Goal: Information Seeking & Learning: Check status

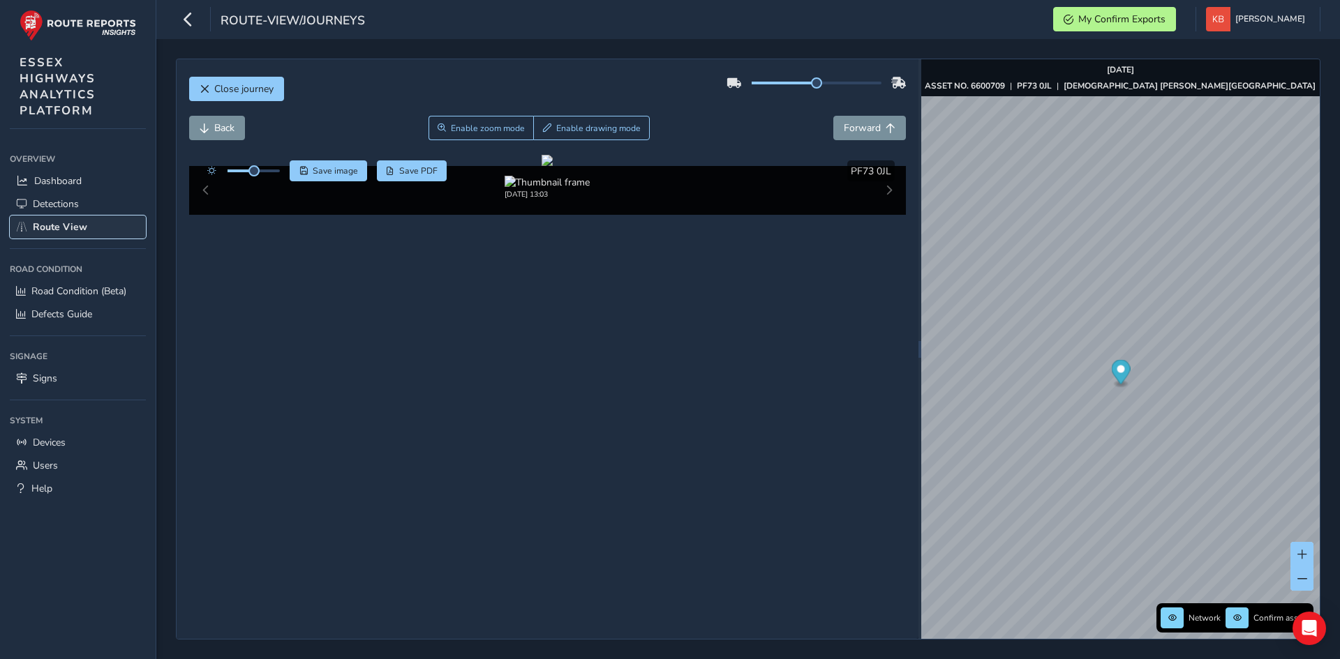
click at [38, 218] on link "Route View" at bounding box center [78, 227] width 136 height 23
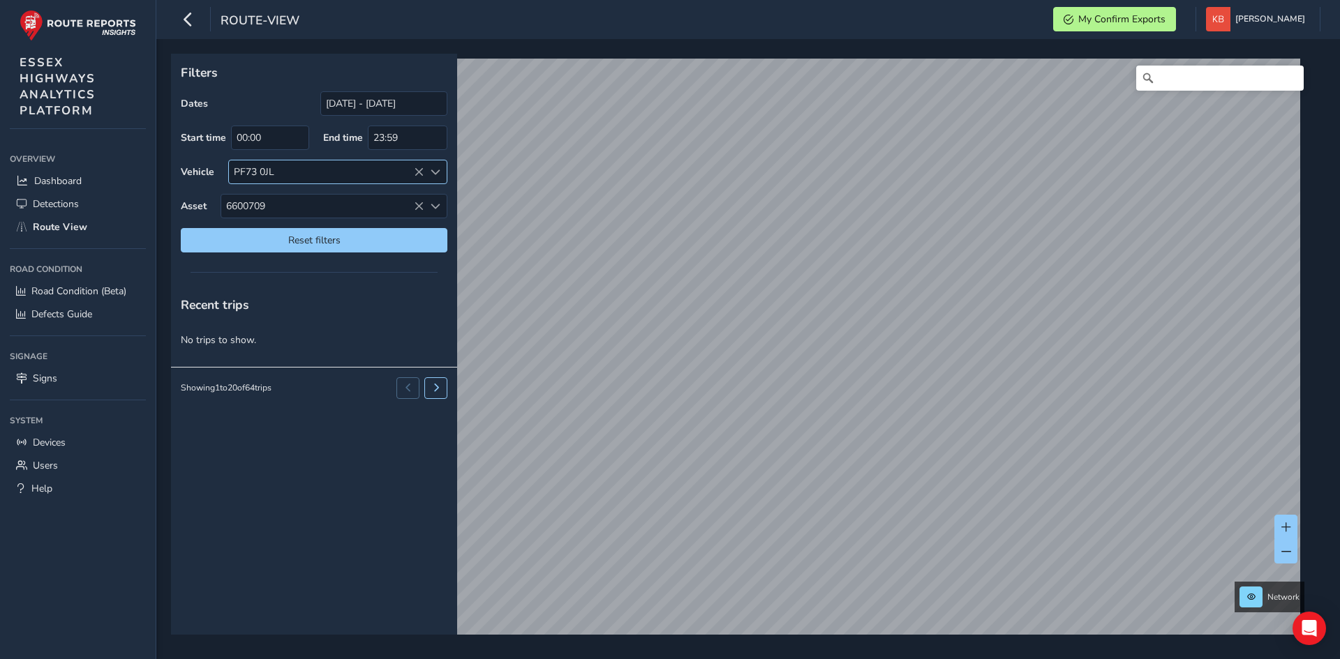
click at [415, 172] on icon at bounding box center [419, 172] width 10 height 10
click at [422, 204] on icon at bounding box center [419, 207] width 10 height 10
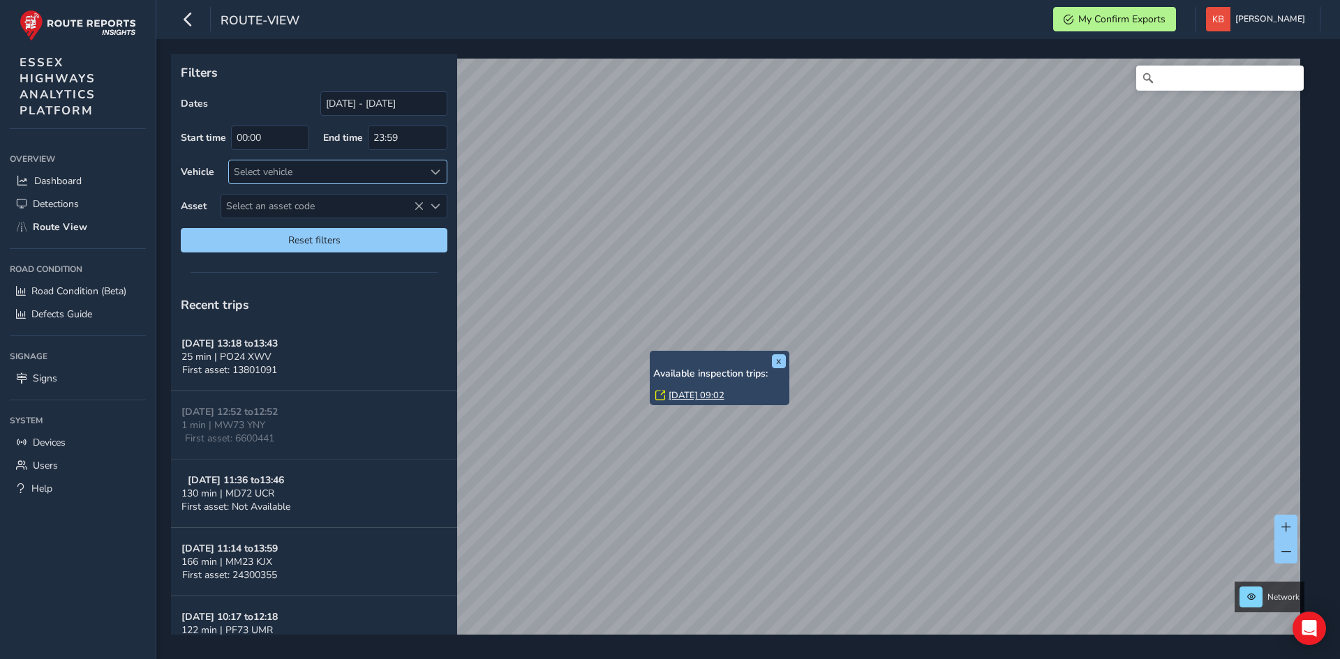
click at [690, 394] on link "[DATE] 09:02" at bounding box center [697, 395] width 56 height 13
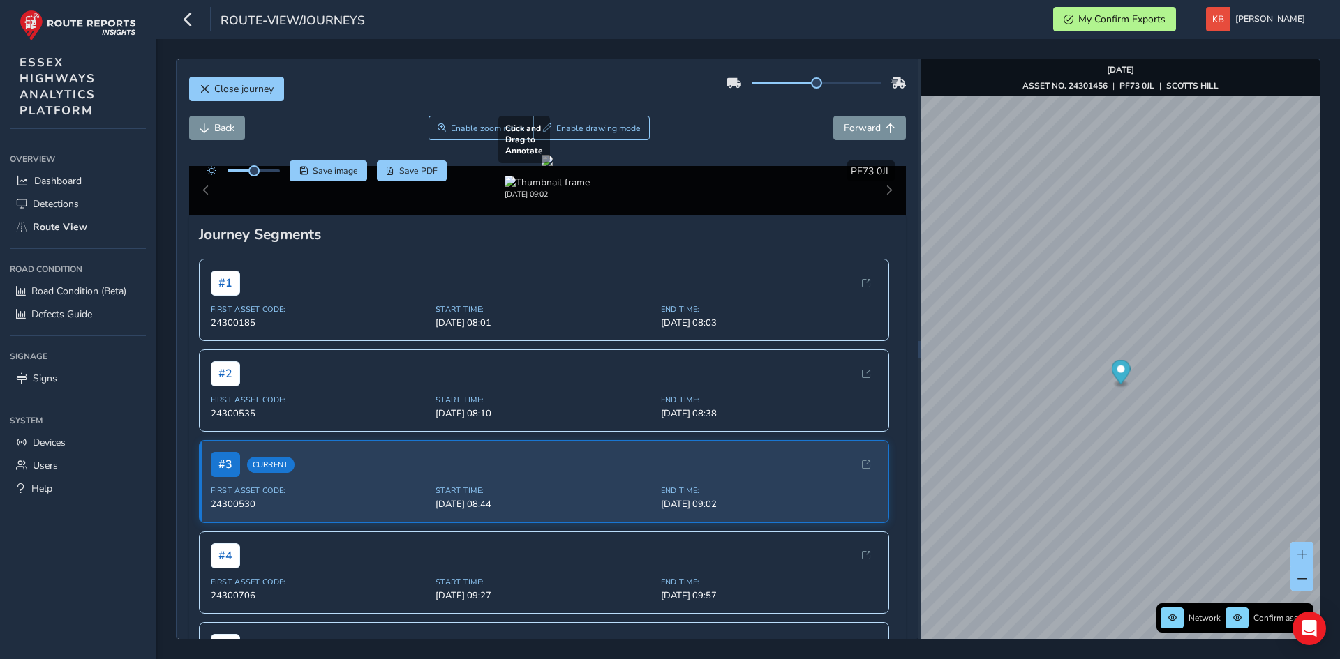
drag, startPoint x: 915, startPoint y: 629, endPoint x: 639, endPoint y: 307, distance: 423.7
click at [553, 166] on div at bounding box center [547, 160] width 11 height 11
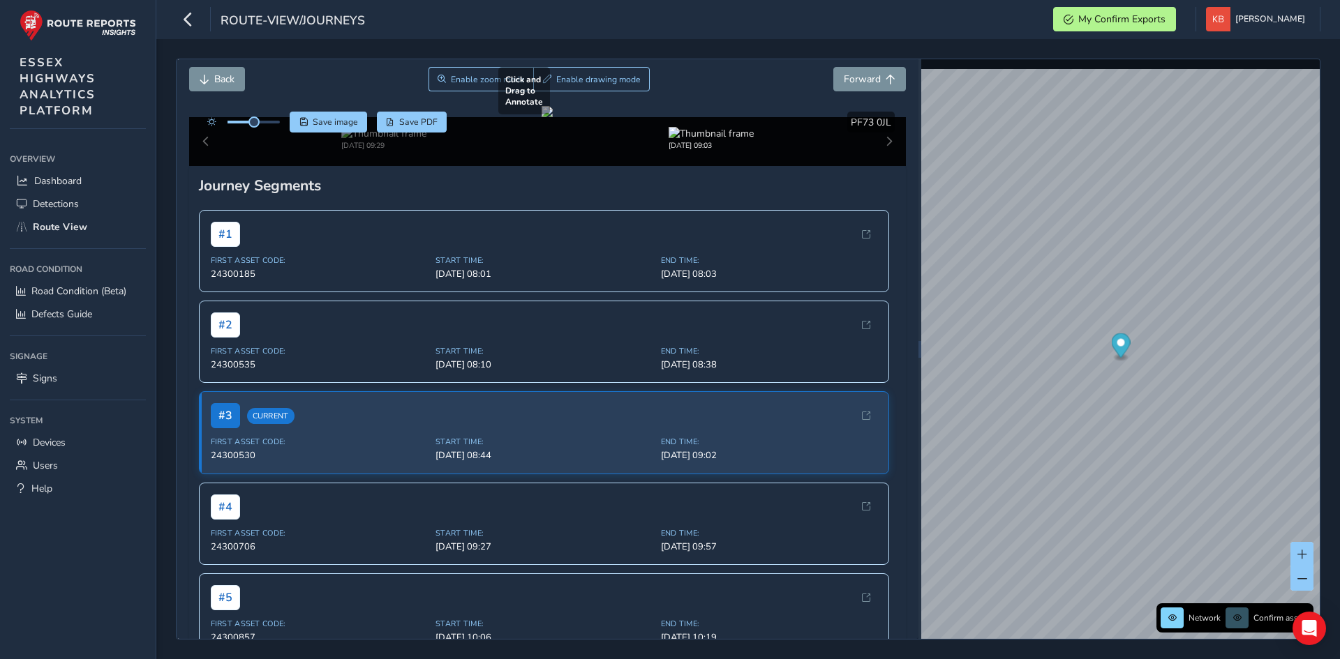
scroll to position [70, 0]
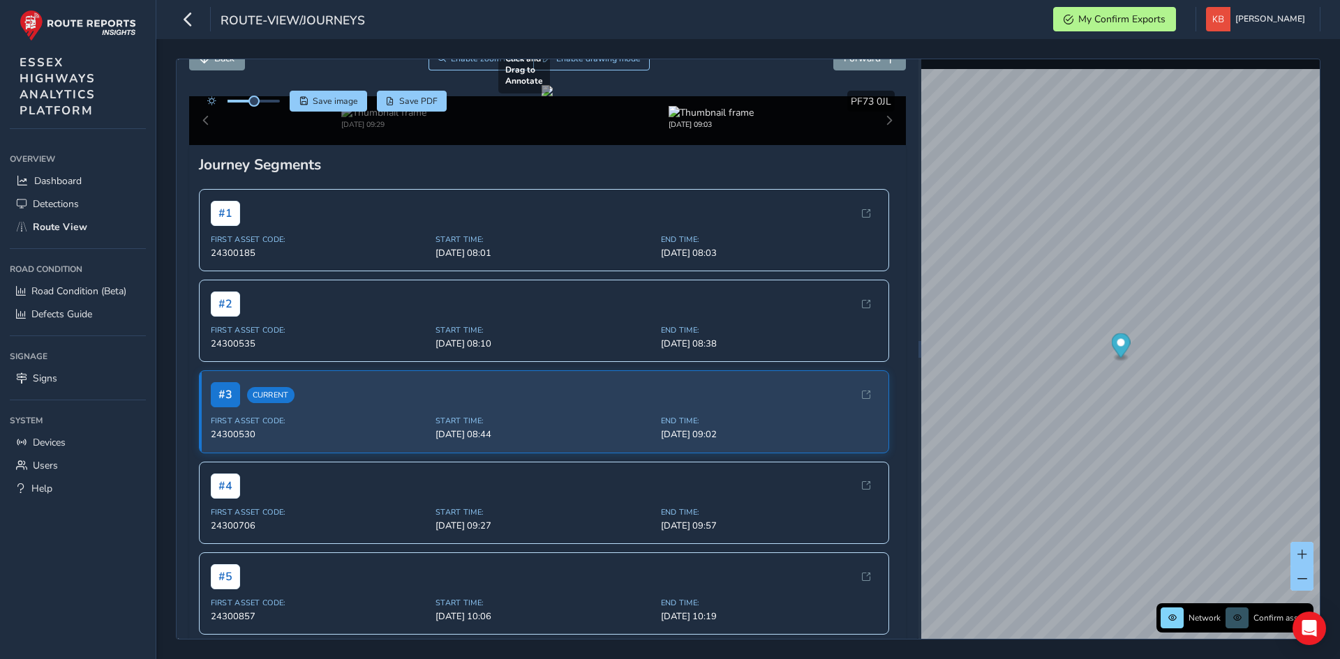
drag, startPoint x: 769, startPoint y: 330, endPoint x: 472, endPoint y: 202, distance: 323.2
click at [542, 96] on div at bounding box center [547, 90] width 11 height 11
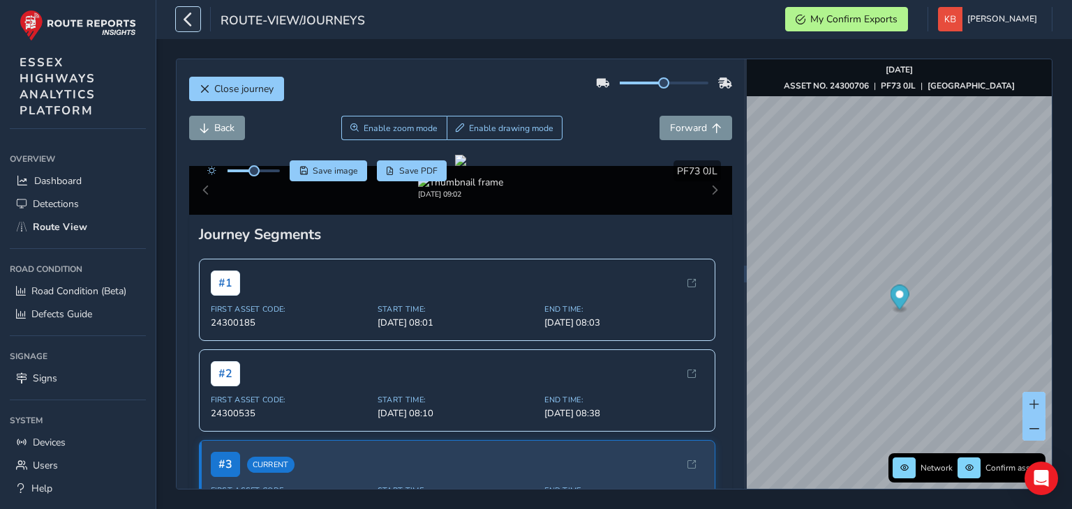
click at [191, 22] on icon "button" at bounding box center [188, 19] width 15 height 24
